Goal: Task Accomplishment & Management: Manage account settings

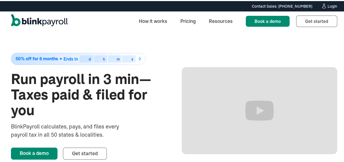
click at [331, 7] on div "Login" at bounding box center [332, 5] width 10 height 4
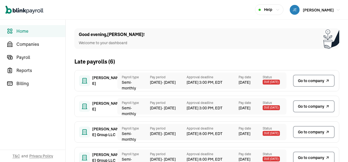
click at [299, 132] on span "Go to company" at bounding box center [311, 133] width 26 height 6
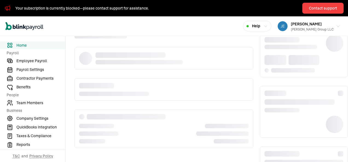
scroll to position [27, 0]
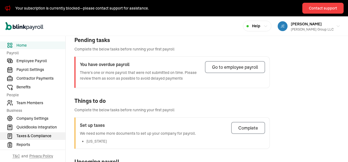
click at [43, 137] on span "Taxes & Compliance" at bounding box center [40, 136] width 49 height 6
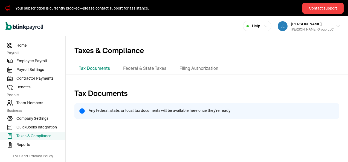
click at [105, 68] on li "Tax Documents" at bounding box center [94, 68] width 40 height 11
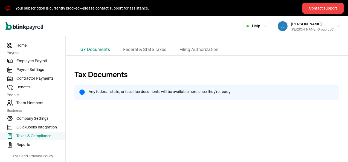
scroll to position [27, 0]
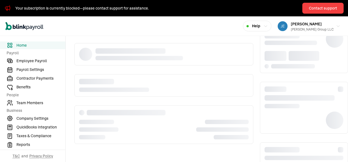
scroll to position [27, 0]
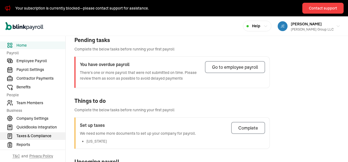
click at [43, 137] on span "Taxes & Compliance" at bounding box center [40, 136] width 49 height 6
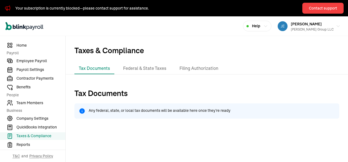
click at [105, 68] on li "Tax Documents" at bounding box center [94, 68] width 40 height 11
